Goal: Find specific page/section: Find specific page/section

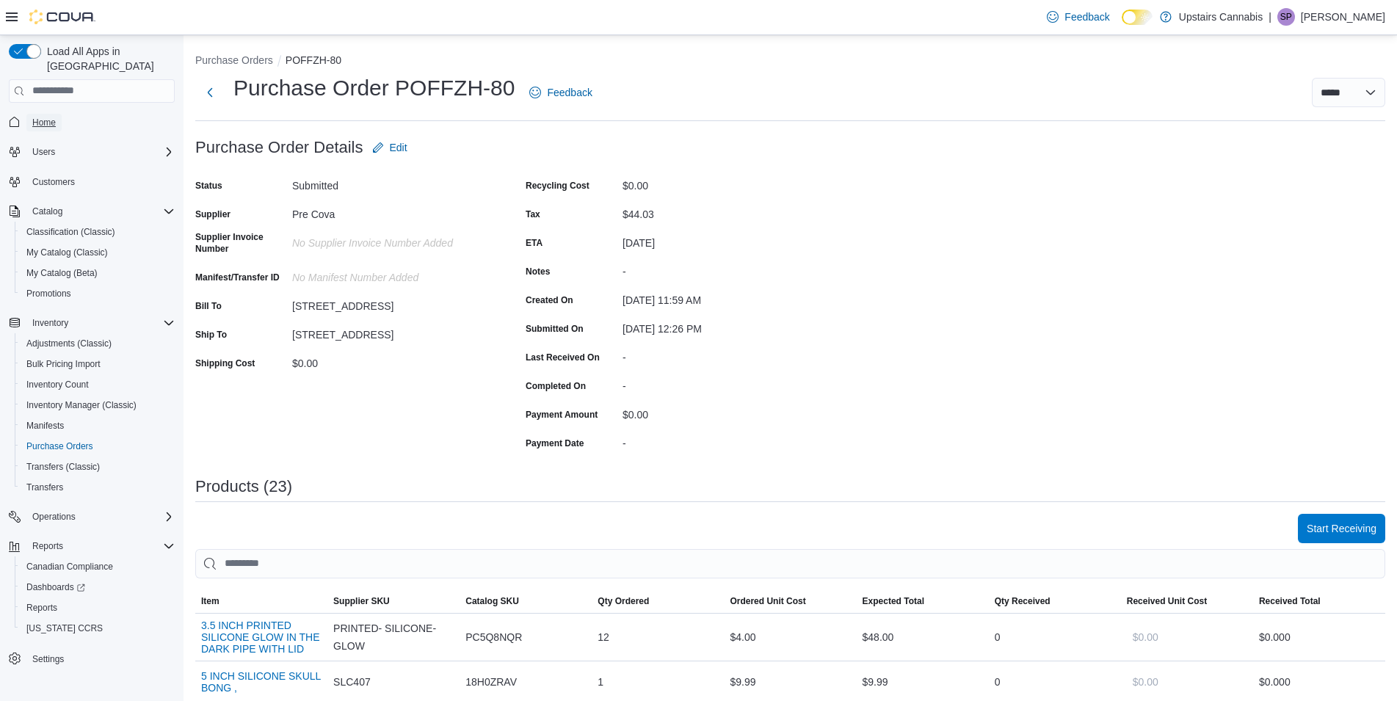
click at [39, 117] on span "Home" at bounding box center [43, 123] width 23 height 12
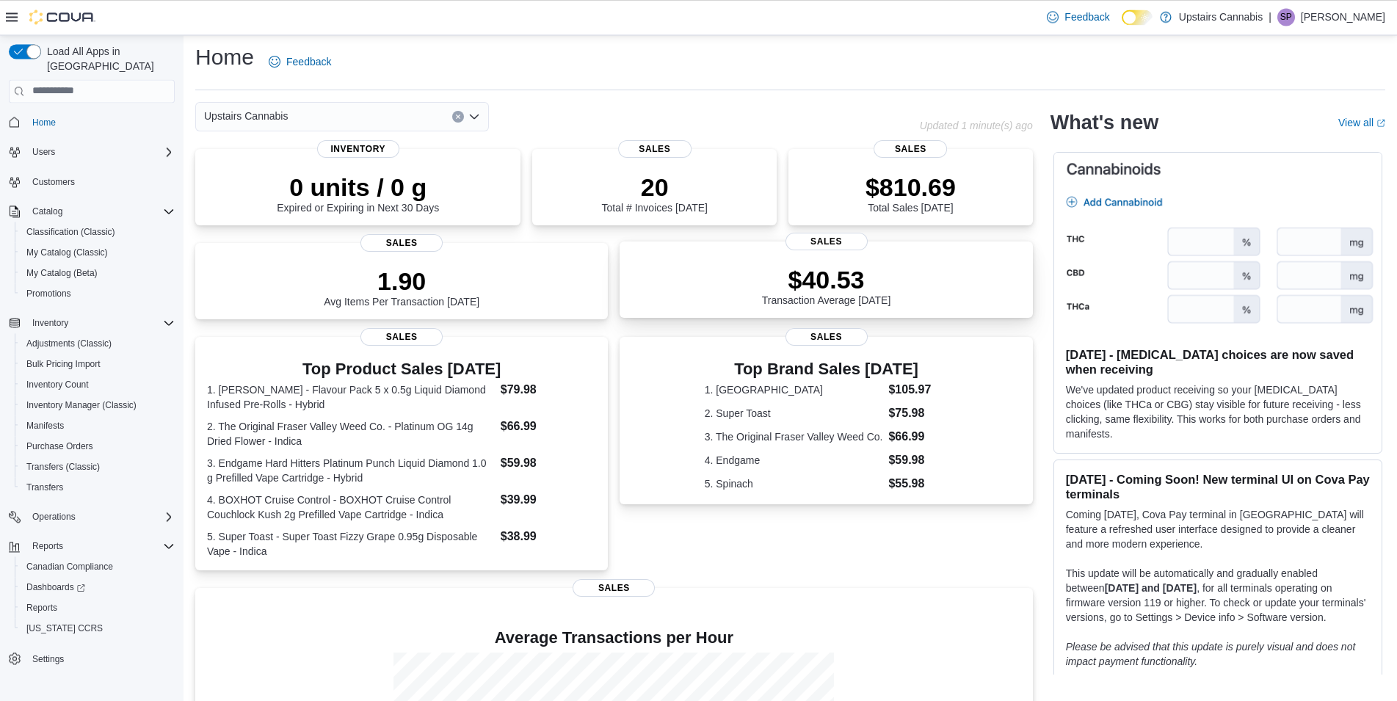
scroll to position [201, 0]
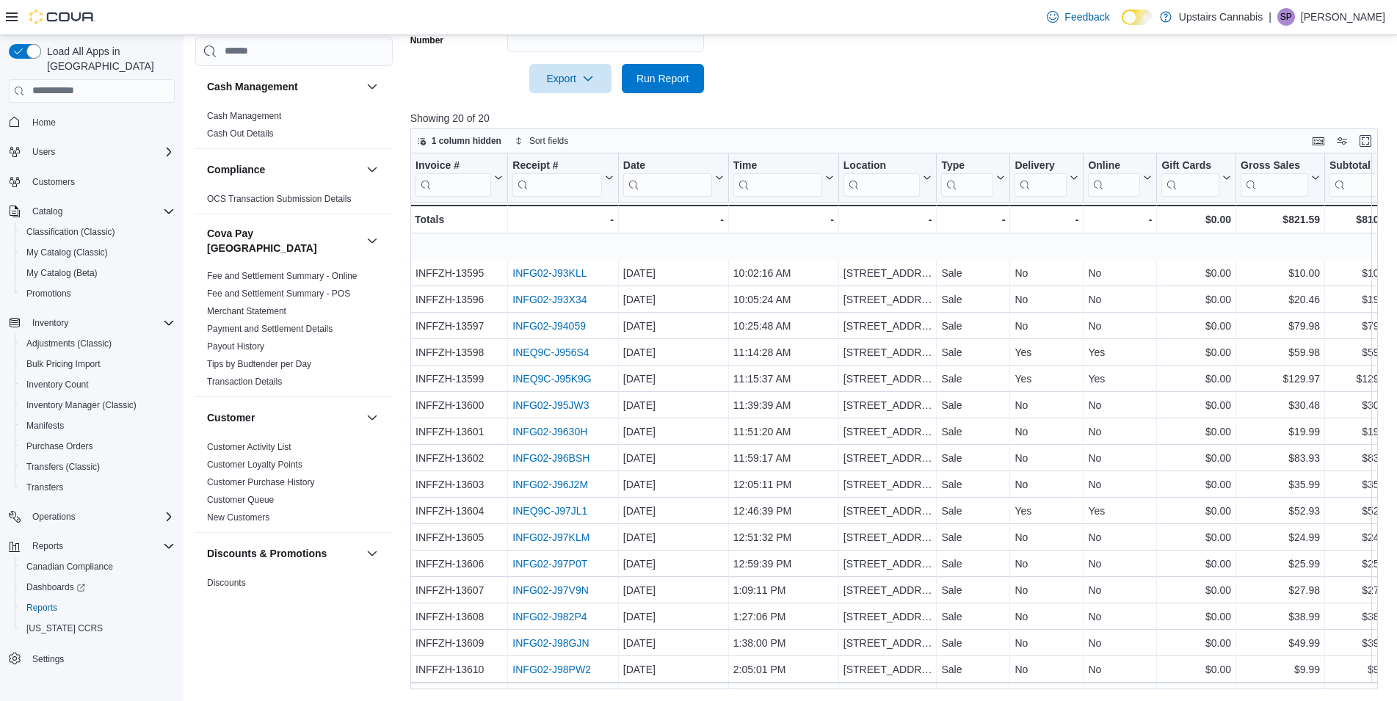
scroll to position [79, 0]
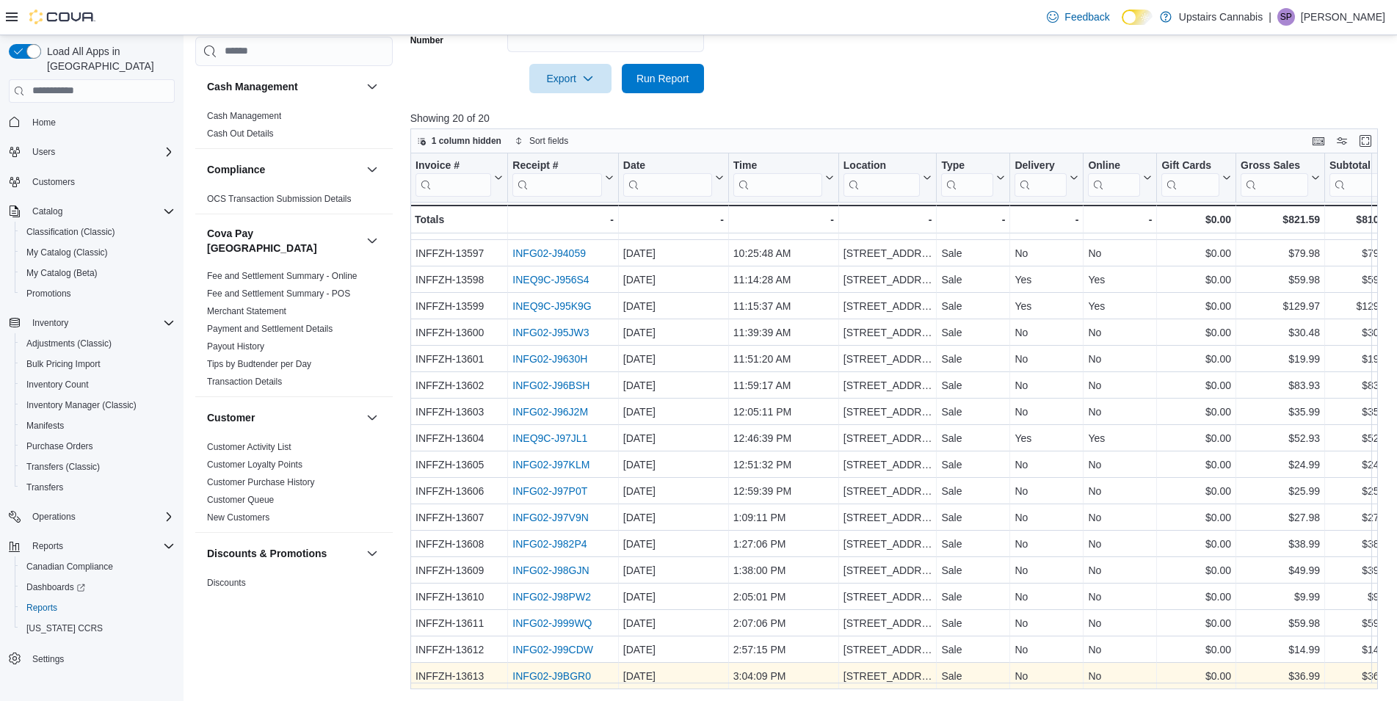
click at [553, 670] on link "INFG02-J9BGR0" at bounding box center [551, 676] width 79 height 12
